Goal: Task Accomplishment & Management: Manage account settings

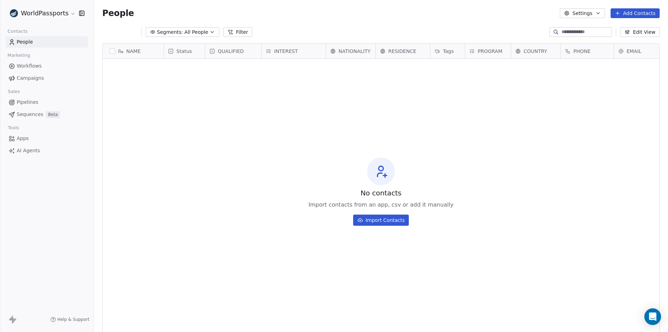
scroll to position [287, 569]
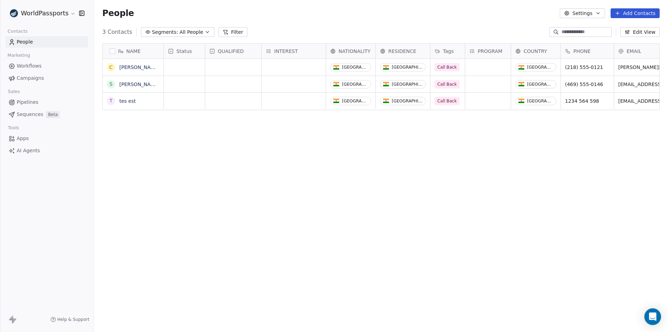
scroll to position [287, 569]
click at [289, 69] on div "grid" at bounding box center [294, 67] width 64 height 17
click at [289, 50] on span "INTEREST" at bounding box center [286, 51] width 24 height 7
click at [292, 169] on html "WorldPassports Contacts People Marketing Workflows Campaigns Sales Pipelines Se…" at bounding box center [334, 166] width 668 height 332
click at [212, 50] on icon at bounding box center [213, 51] width 6 height 6
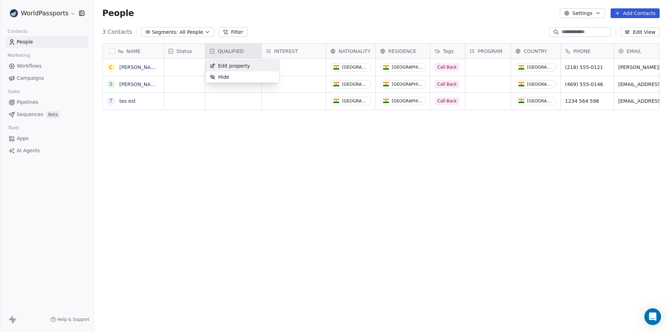
click at [228, 65] on span "Edit property" at bounding box center [234, 65] width 32 height 7
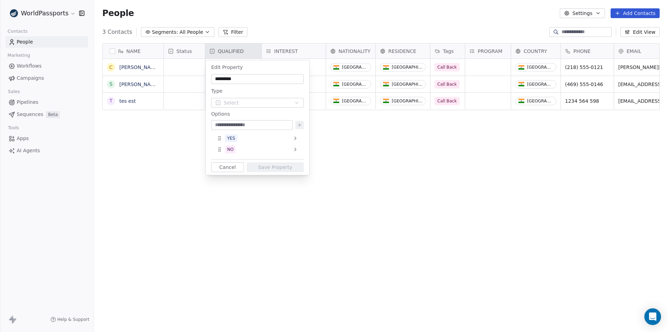
click at [230, 168] on button "Cancel" at bounding box center [227, 167] width 33 height 10
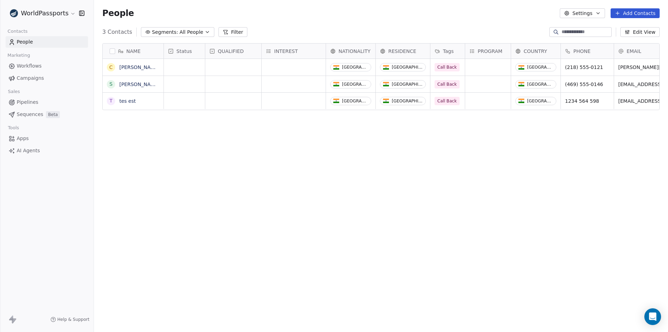
click at [161, 161] on div "NAME C Carter Matthews S Simon Villarreal t tes est Status QUALIFIED INTEREST N…" at bounding box center [381, 184] width 574 height 292
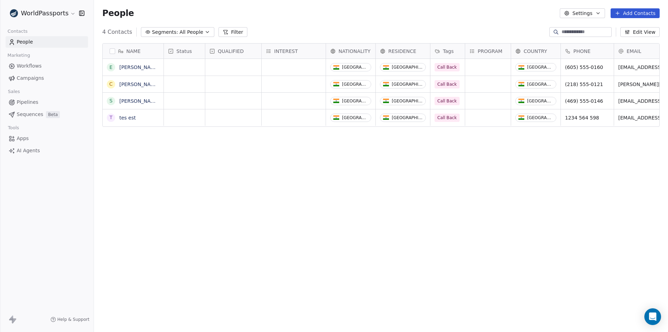
scroll to position [287, 569]
click at [115, 50] on button "button" at bounding box center [113, 51] width 6 height 6
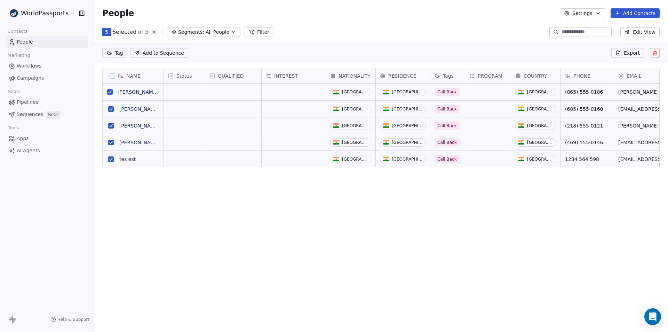
click at [655, 52] on icon at bounding box center [655, 53] width 6 height 6
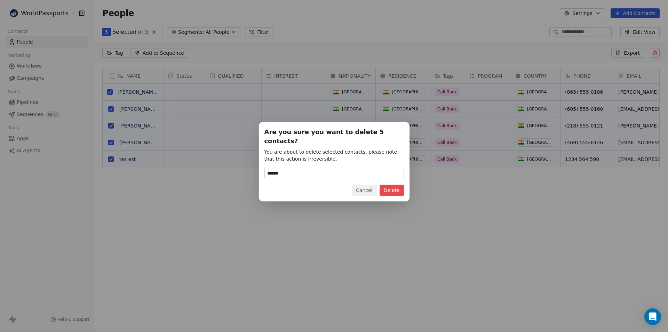
type input "******"
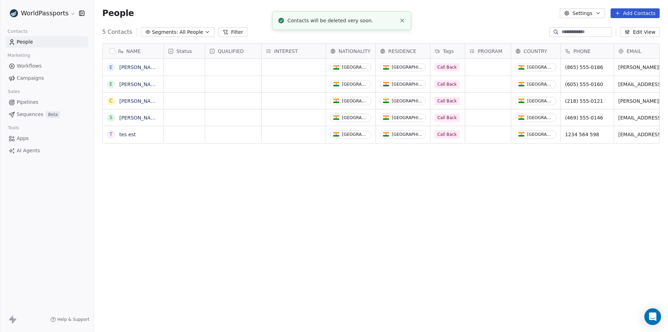
scroll to position [287, 569]
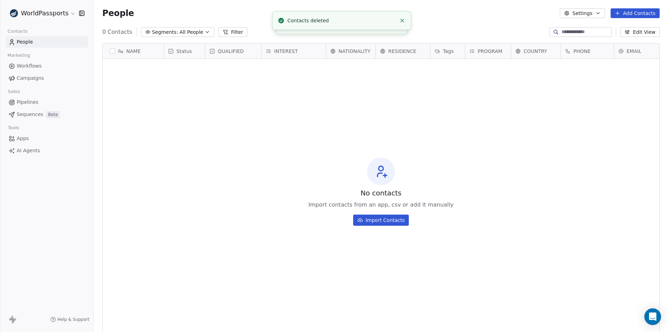
click at [451, 28] on div "0 Contacts Segments: All People Filter Edit View" at bounding box center [381, 31] width 574 height 11
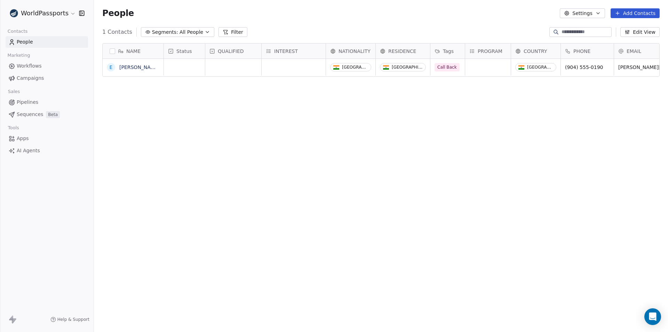
scroll to position [287, 569]
click at [288, 46] on div "INTEREST" at bounding box center [294, 51] width 64 height 15
click at [288, 67] on span "Edit property" at bounding box center [291, 65] width 32 height 7
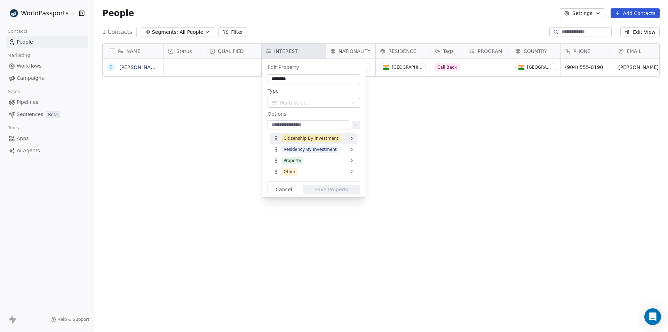
click at [354, 135] on icon at bounding box center [352, 138] width 6 height 6
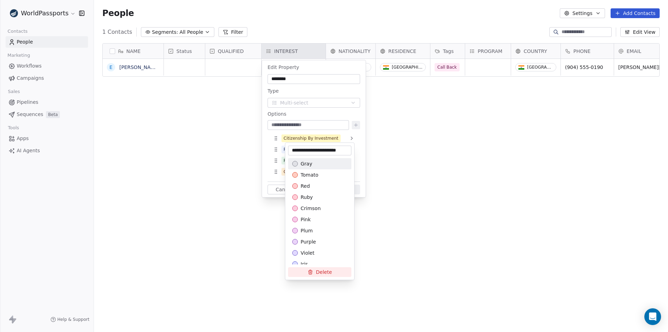
click at [451, 188] on html "**********" at bounding box center [334, 166] width 668 height 332
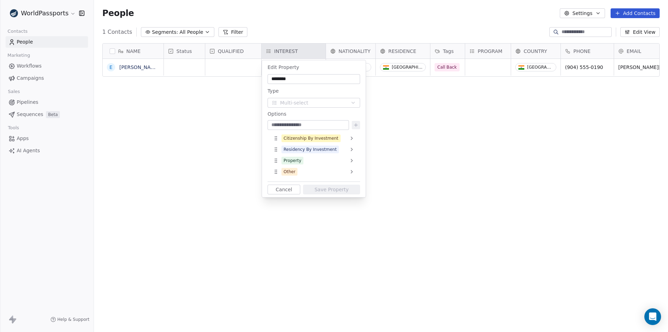
click at [210, 148] on html "WorldPassports Contacts People Marketing Workflows Campaigns Sales Pipelines Se…" at bounding box center [334, 166] width 668 height 332
click at [281, 189] on button "Cancel" at bounding box center [284, 190] width 33 height 10
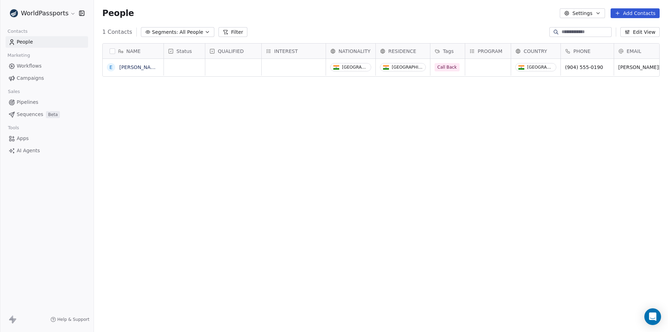
click at [477, 145] on div "NAME E Edgar Galloway Status QUALIFIED INTEREST NATIONALITY RESIDENCE Tags PROG…" at bounding box center [381, 184] width 574 height 292
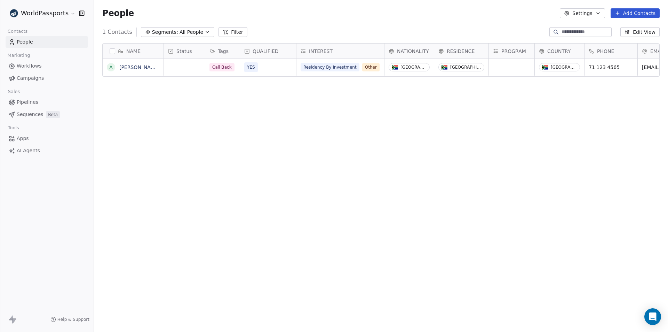
scroll to position [287, 569]
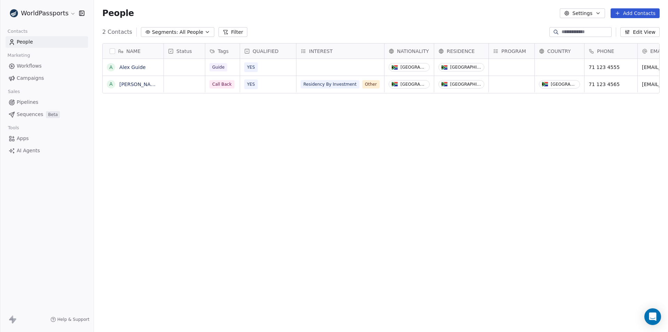
click at [367, 183] on div "NAME A Alex Guide A [PERSON_NAME] Status Tags QUALIFIED INTEREST NATIONALITY RE…" at bounding box center [381, 184] width 574 height 292
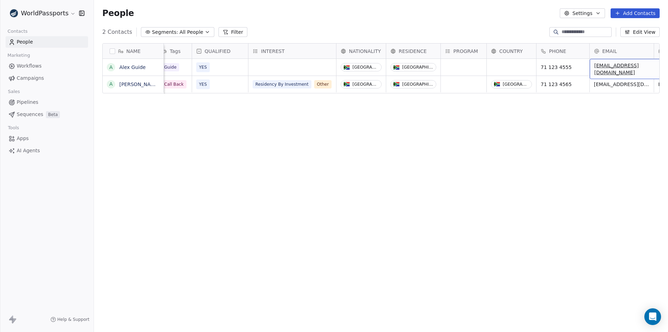
drag, startPoint x: 644, startPoint y: 69, endPoint x: 668, endPoint y: 69, distance: 24.4
click at [625, 190] on div "NAME A Alex Guide A Alex Callback Status Tags QUALIFIED INTEREST NATIONALITY RE…" at bounding box center [381, 184] width 574 height 292
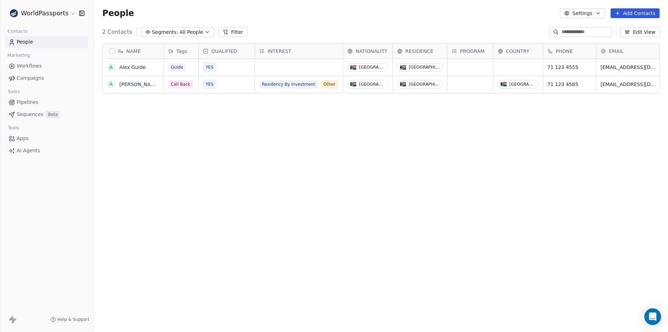
scroll to position [0, 0]
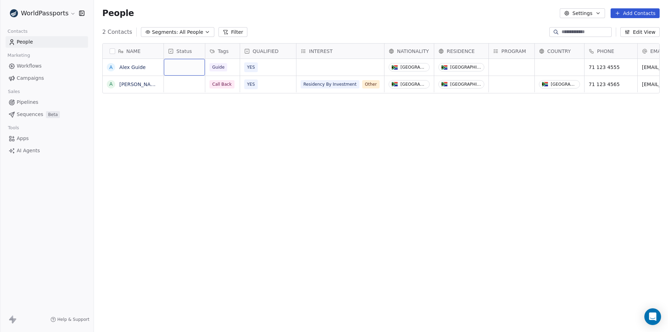
click at [216, 201] on div "NAME A Alex Guide A Alex Callback Status Tags QUALIFIED INTEREST NATIONALITY RE…" at bounding box center [381, 184] width 574 height 292
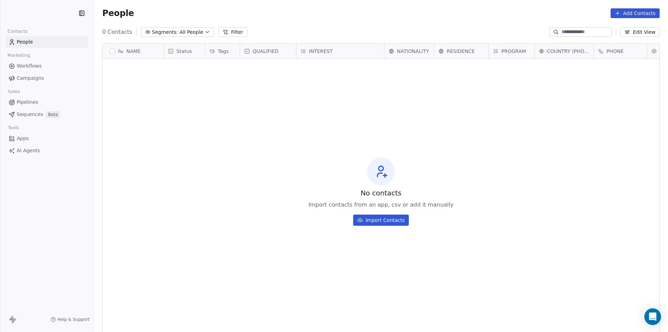
scroll to position [287, 569]
